Goal: Task Accomplishment & Management: Use online tool/utility

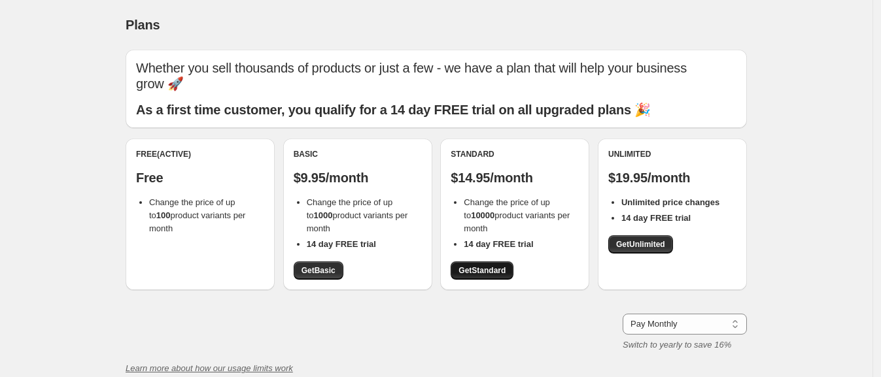
click at [484, 270] on span "Get Standard" at bounding box center [481, 270] width 47 height 10
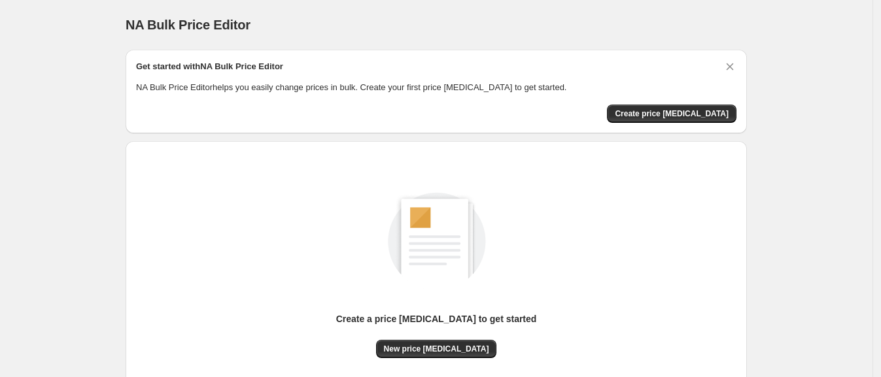
scroll to position [112, 0]
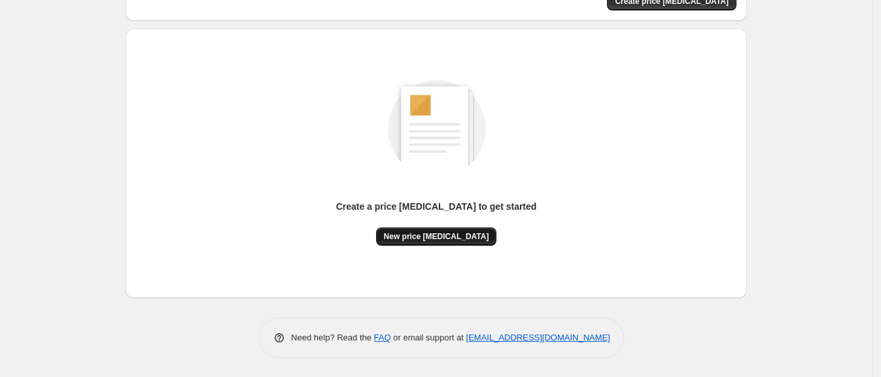
click at [414, 232] on span "New price [MEDICAL_DATA]" at bounding box center [436, 236] width 105 height 10
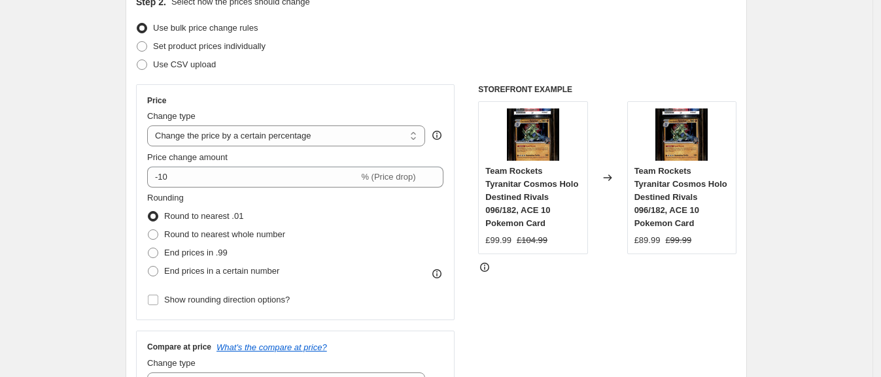
scroll to position [163, 0]
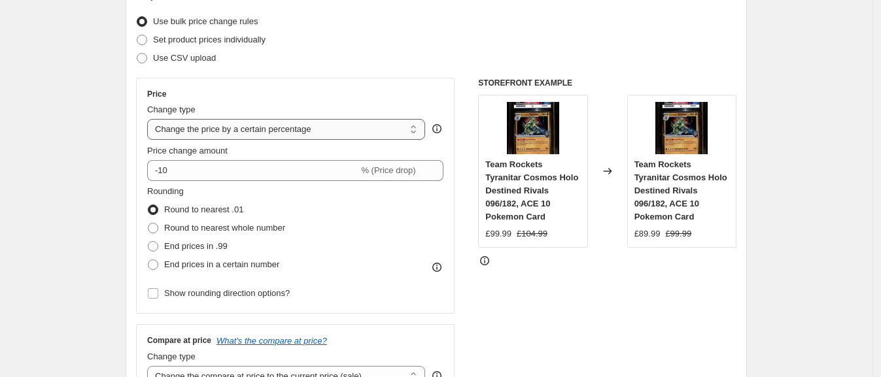
click at [242, 131] on select "Change the price to a certain amount Change the price by a certain amount Chang…" at bounding box center [286, 129] width 278 height 21
select select "to"
click at [151, 119] on select "Change the price to a certain amount Change the price by a certain amount Chang…" at bounding box center [286, 129] width 278 height 21
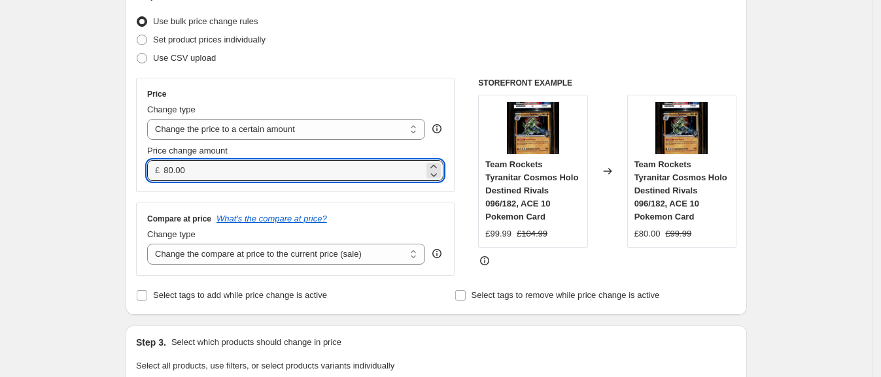
drag, startPoint x: 227, startPoint y: 170, endPoint x: 128, endPoint y: 169, distance: 99.4
type input "73.00"
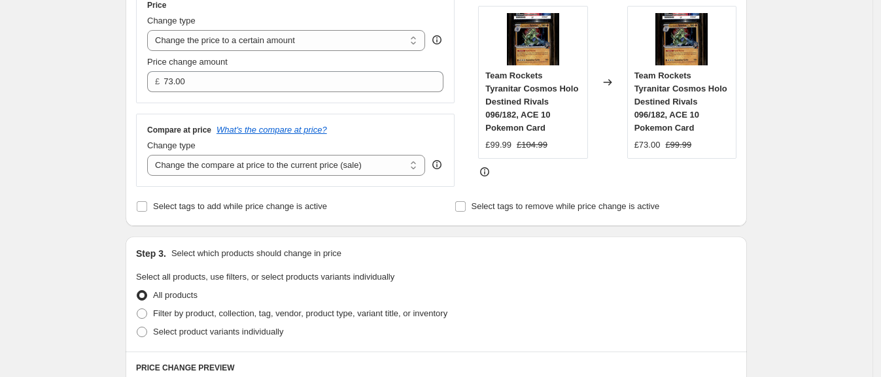
scroll to position [326, 0]
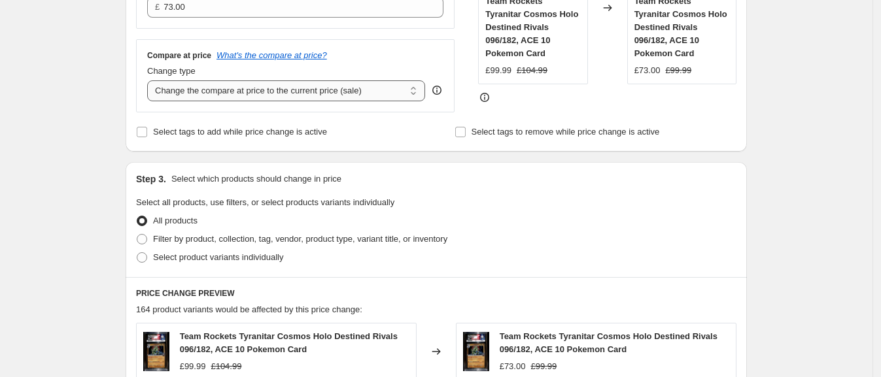
click at [293, 89] on select "Change the compare at price to the current price (sale) Change the compare at p…" at bounding box center [286, 90] width 278 height 21
select select "remove"
click at [151, 80] on select "Change the compare at price to the current price (sale) Change the compare at p…" at bounding box center [286, 90] width 278 height 21
click at [232, 238] on span "Filter by product, collection, tag, vendor, product type, variant title, or inv…" at bounding box center [300, 239] width 294 height 10
click at [137, 235] on input "Filter by product, collection, tag, vendor, product type, variant title, or inv…" at bounding box center [137, 234] width 1 height 1
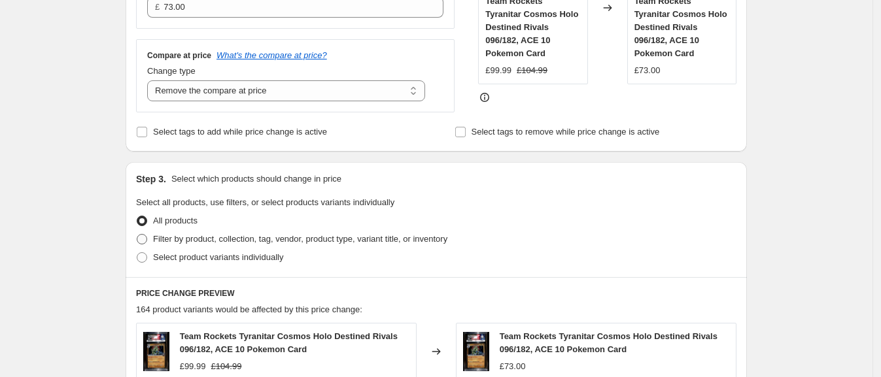
radio input "true"
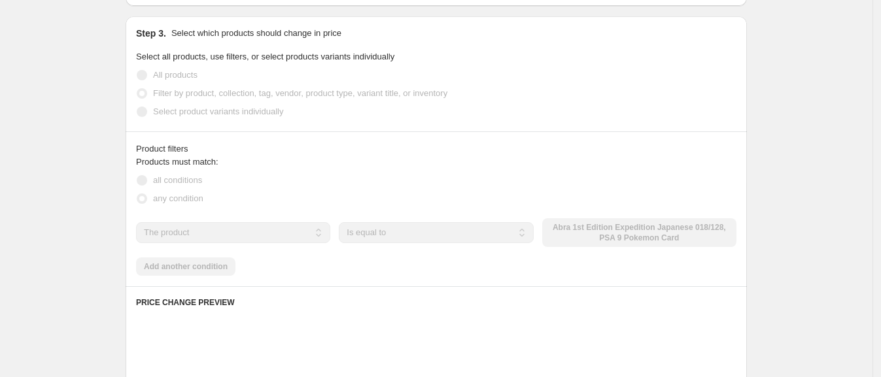
scroll to position [490, 0]
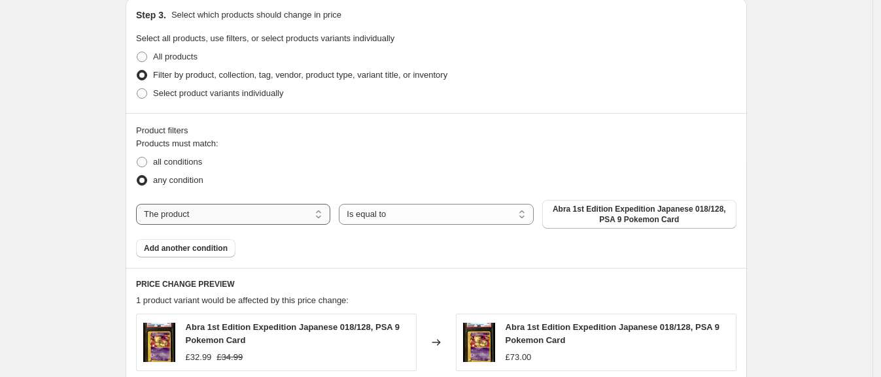
click at [243, 205] on select "The product The product's collection The product's tag The product's vendor The…" at bounding box center [233, 214] width 194 height 21
select select "product_status"
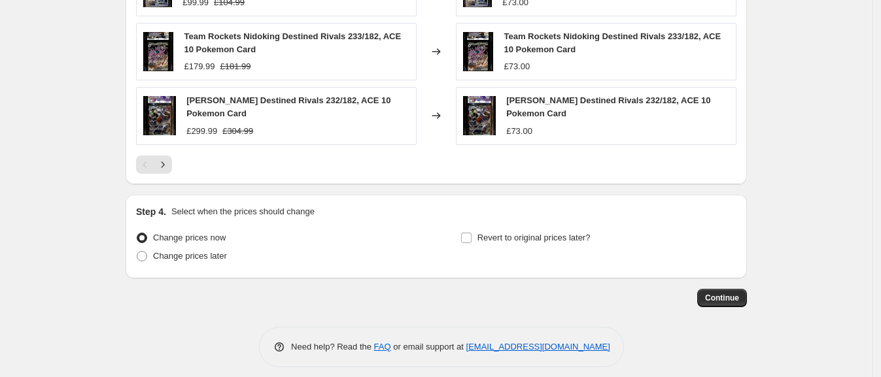
scroll to position [974, 0]
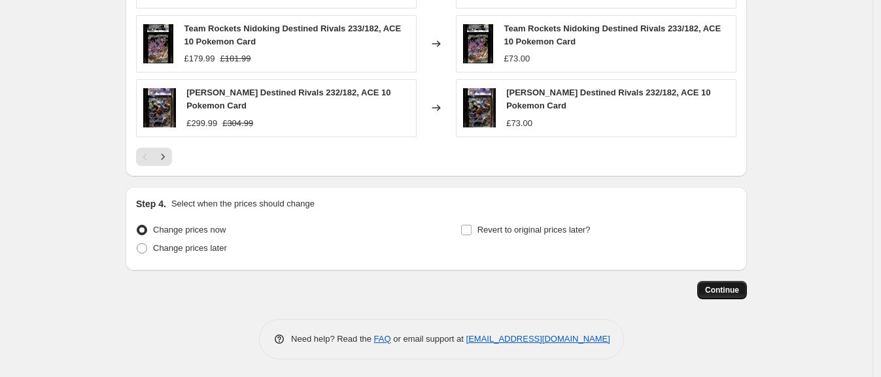
click at [735, 290] on span "Continue" at bounding box center [722, 290] width 34 height 10
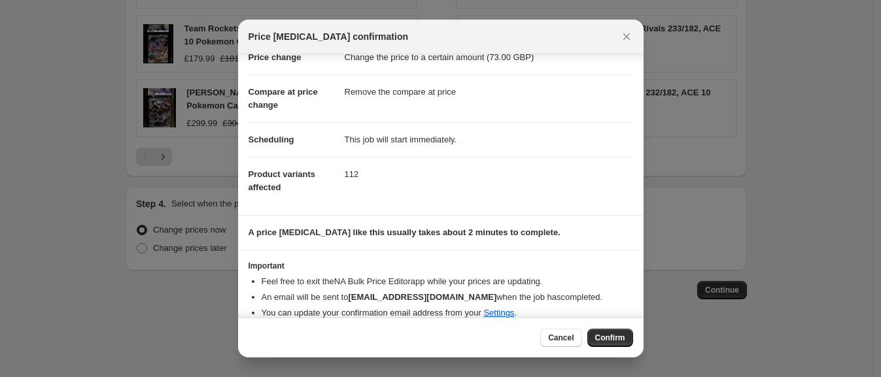
scroll to position [52, 0]
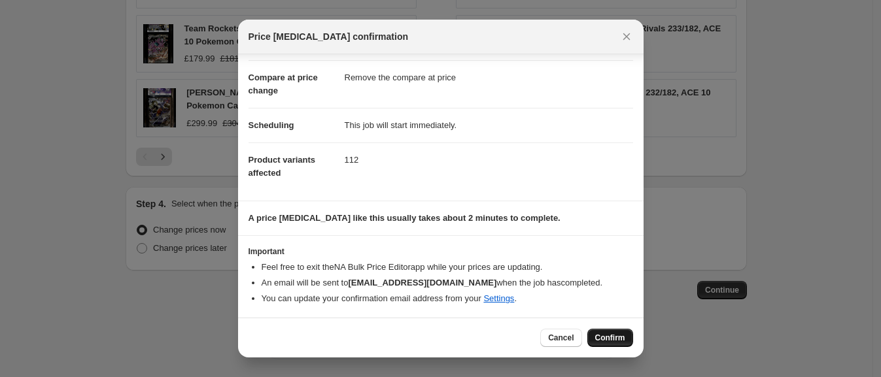
click at [611, 343] on span "Confirm" at bounding box center [610, 338] width 30 height 10
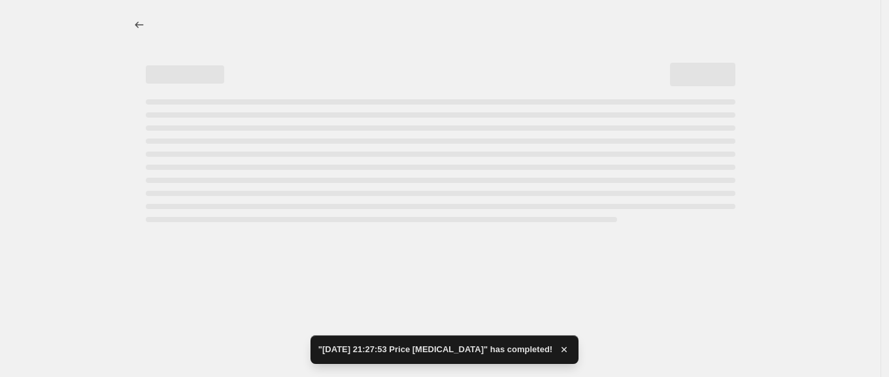
select select "remove"
select select "product_status"
